Goal: Task Accomplishment & Management: Use online tool/utility

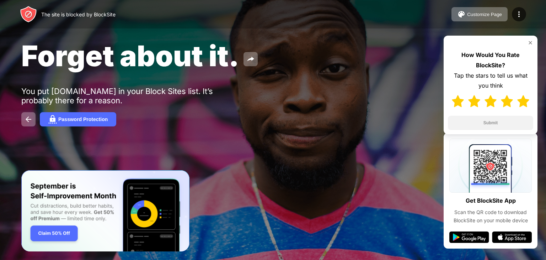
click at [524, 105] on img at bounding box center [524, 101] width 12 height 12
click at [489, 122] on button "Submit" at bounding box center [490, 123] width 85 height 14
